Goal: Transaction & Acquisition: Obtain resource

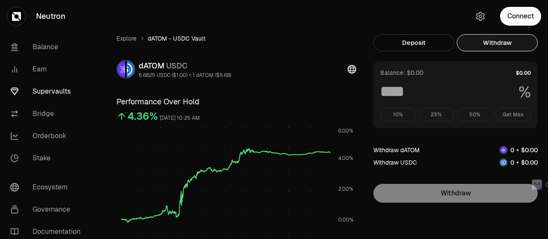
scroll to position [8, 0]
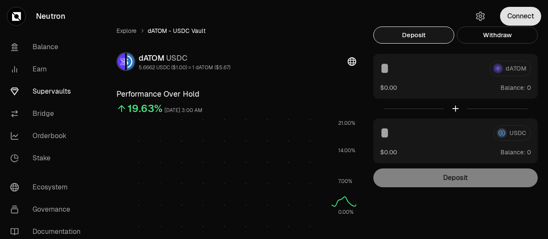
scroll to position [8, 0]
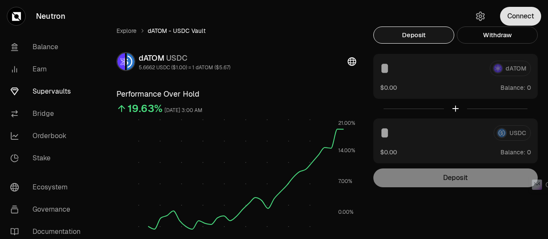
click at [519, 14] on button "Connect" at bounding box center [520, 16] width 41 height 19
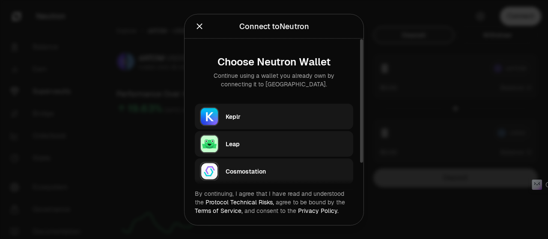
click at [207, 112] on img "button" at bounding box center [209, 116] width 19 height 19
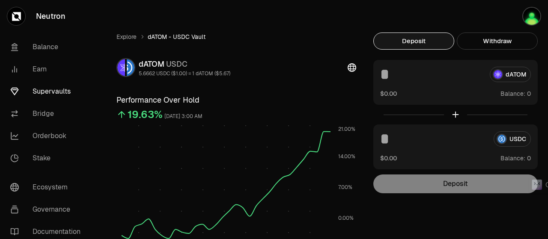
scroll to position [0, 0]
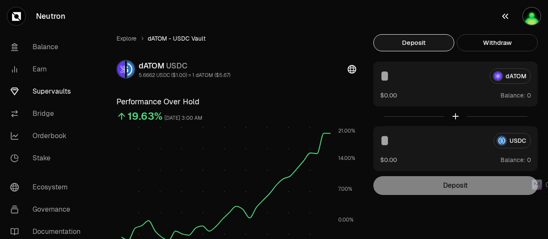
click at [530, 17] on img "button" at bounding box center [531, 16] width 19 height 19
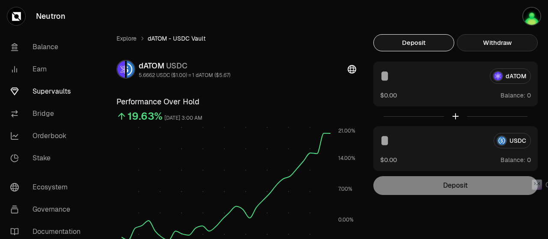
click at [500, 41] on button "Withdraw" at bounding box center [497, 42] width 81 height 17
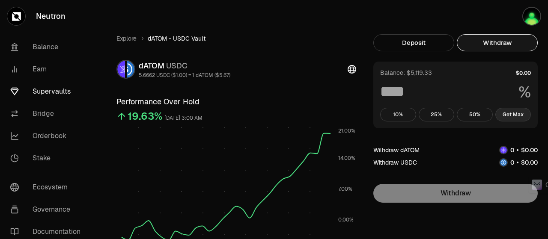
click at [524, 114] on button "Get Max" at bounding box center [513, 115] width 36 height 14
type input "***"
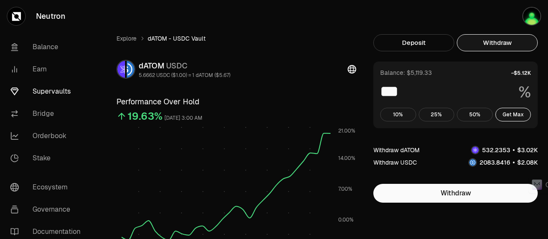
scroll to position [128, 0]
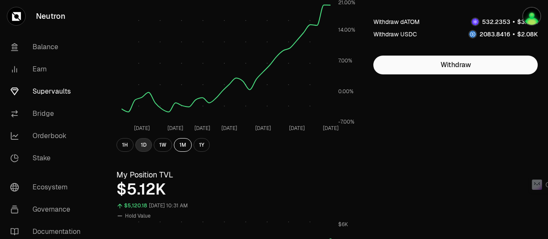
click at [144, 142] on button "1D" at bounding box center [143, 145] width 17 height 14
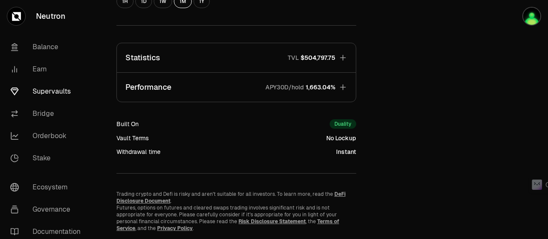
scroll to position [513, 0]
